Goal: Task Accomplishment & Management: Manage account settings

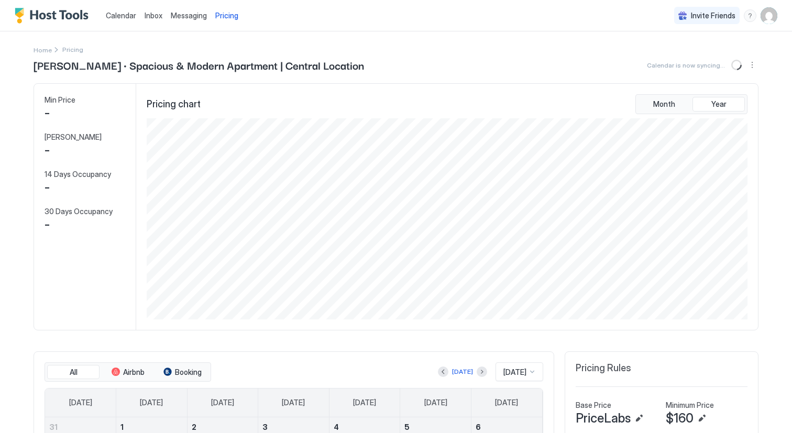
scroll to position [201, 603]
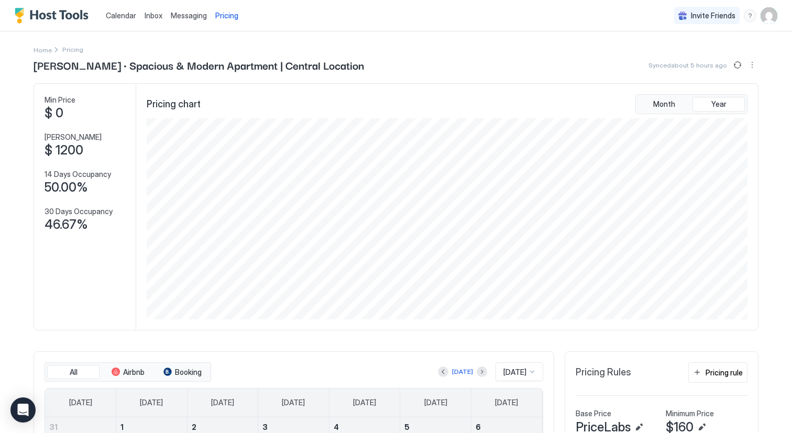
click at [156, 16] on span "Inbox" at bounding box center [154, 15] width 18 height 9
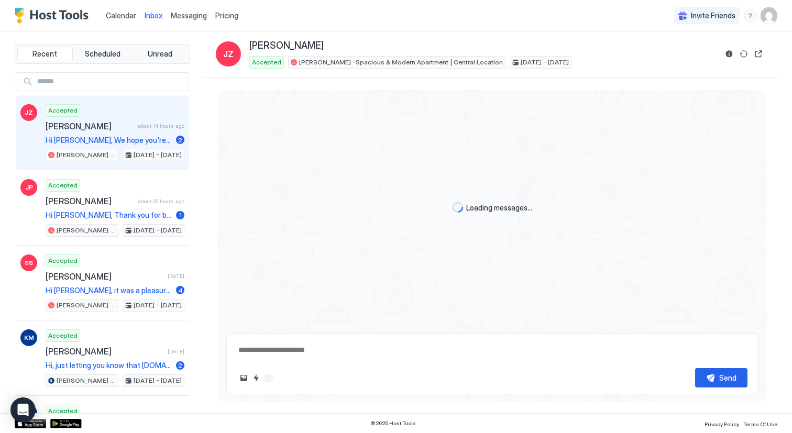
type textarea "*"
click at [131, 15] on span "Calendar" at bounding box center [121, 15] width 30 height 9
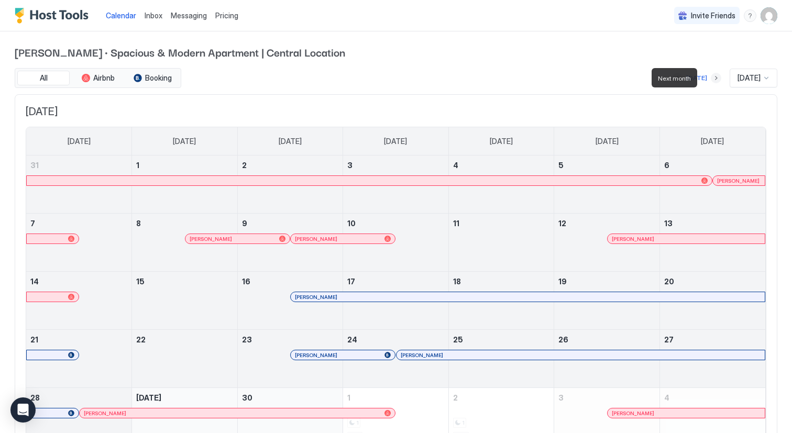
click at [711, 78] on button "Next month" at bounding box center [716, 78] width 10 height 10
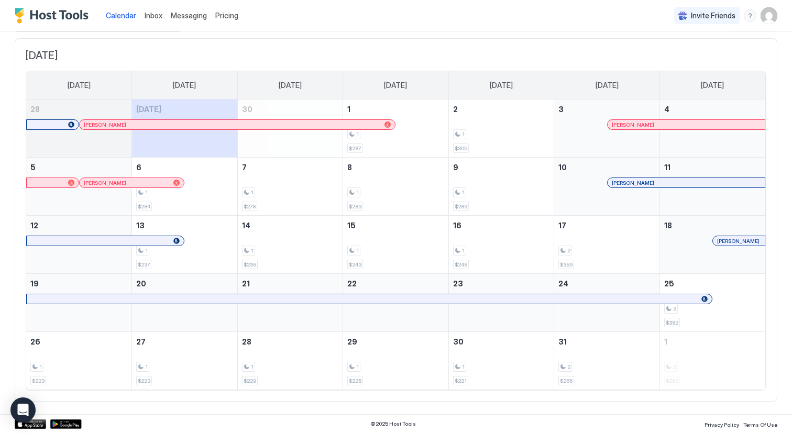
scroll to position [56, 0]
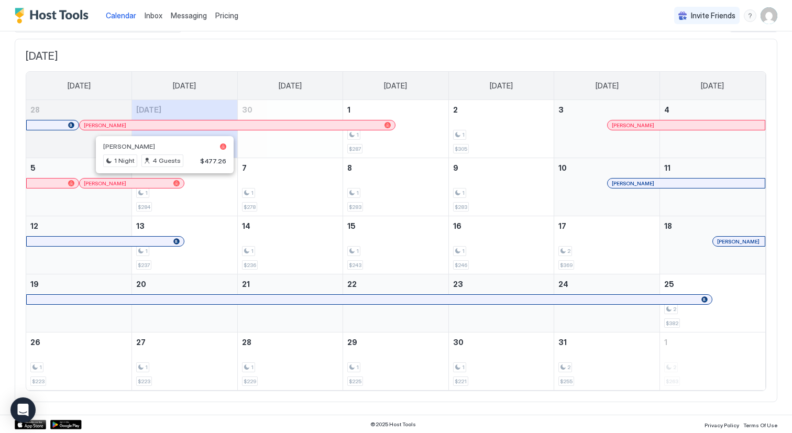
click at [161, 182] on div at bounding box center [161, 183] width 8 height 8
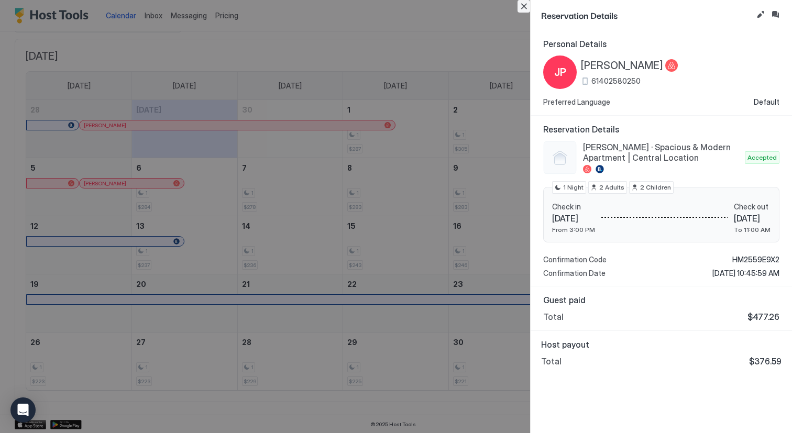
click at [523, 8] on button "Close" at bounding box center [523, 6] width 13 height 13
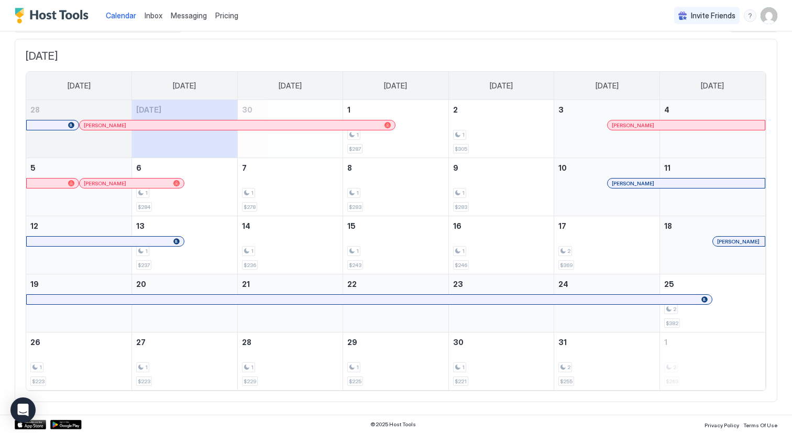
click at [170, 180] on div at bounding box center [170, 183] width 8 height 8
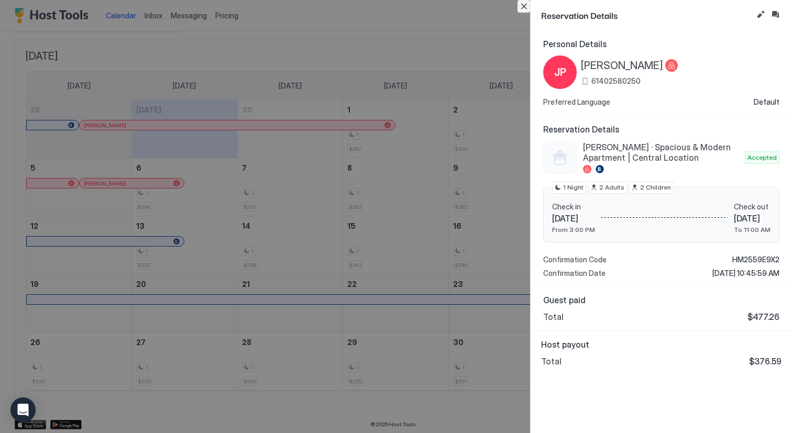
click at [526, 6] on button "Close" at bounding box center [523, 6] width 13 height 13
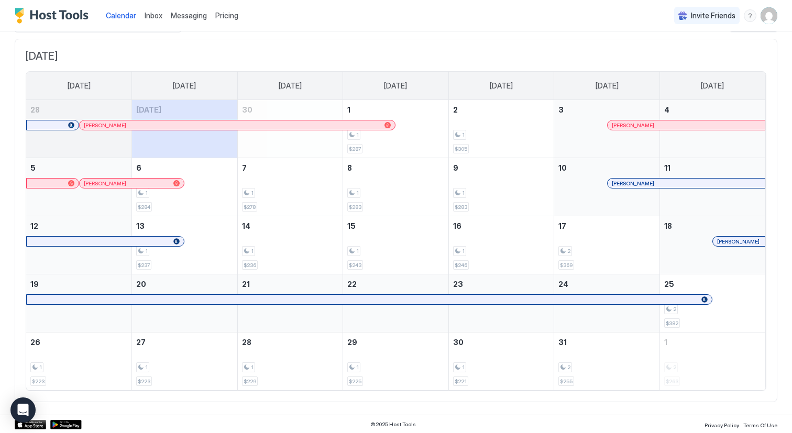
click at [553, 1] on div "Calendar Inbox Messaging Pricing Invite Friends NW" at bounding box center [396, 15] width 792 height 31
